Goal: Task Accomplishment & Management: Manage account settings

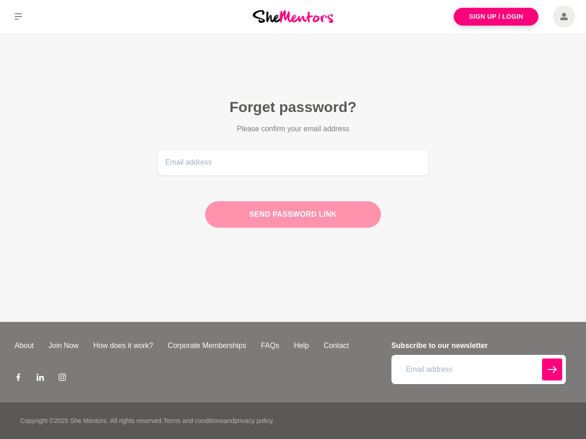
click at [293, 220] on div "Send password link" at bounding box center [293, 214] width 176 height 27
click at [18, 16] on icon at bounding box center [18, 16] width 7 height 6
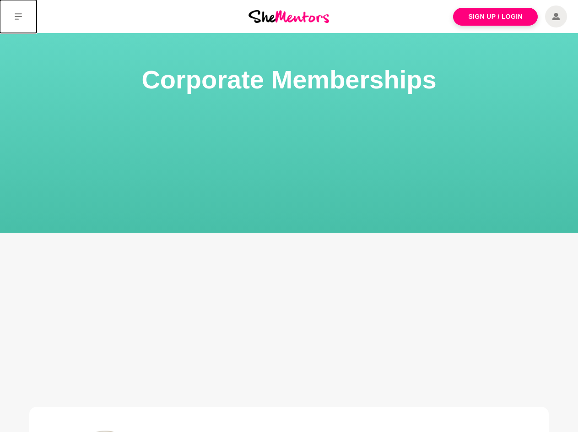
click at [18, 16] on icon at bounding box center [18, 16] width 7 height 6
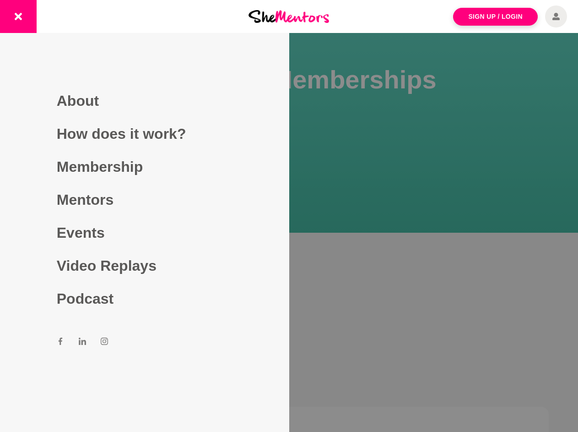
click at [289, 246] on div at bounding box center [289, 216] width 578 height 432
